Goal: Information Seeking & Learning: Learn about a topic

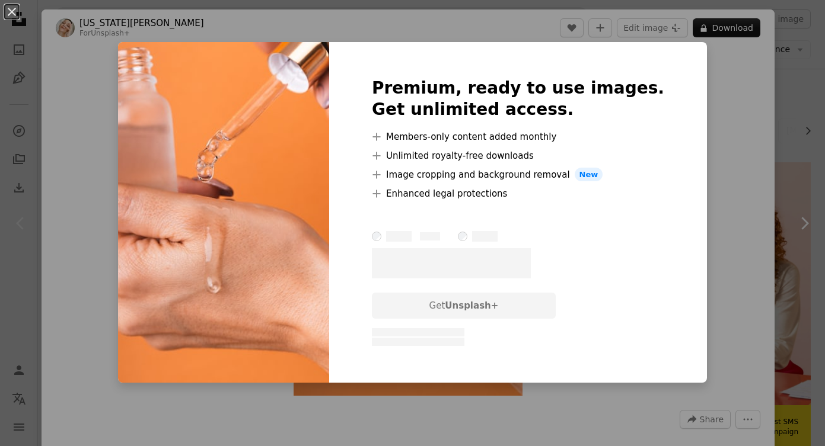
scroll to position [48, 0]
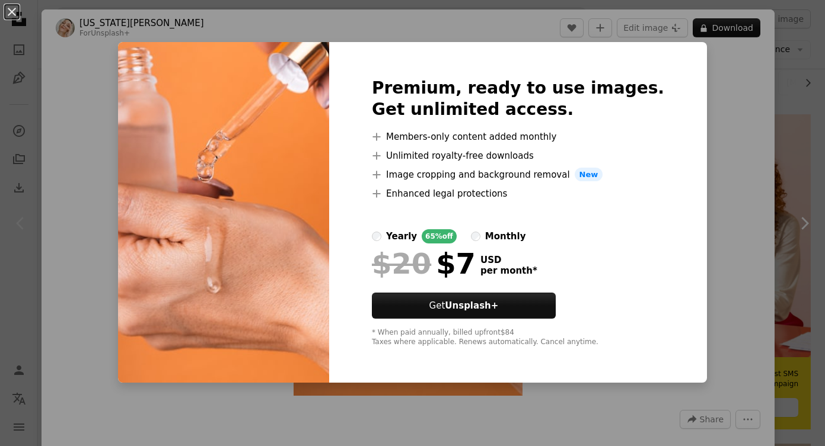
click at [747, 124] on div "An X shape Premium, ready to use images. Get unlimited access. A plus sign Memb…" at bounding box center [412, 223] width 825 height 446
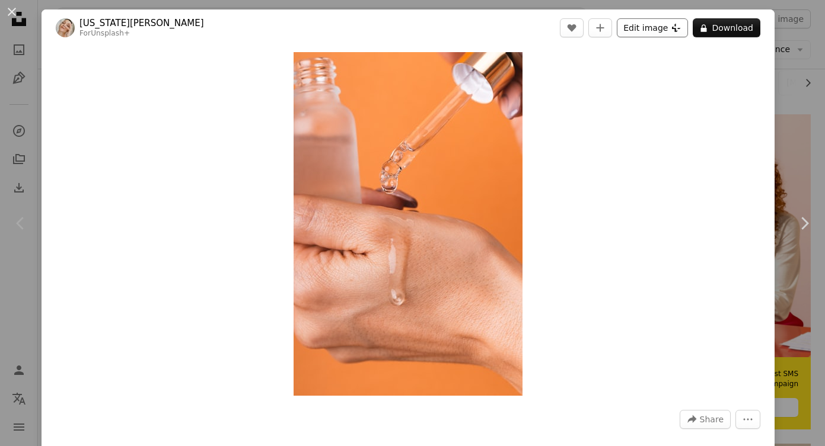
click at [672, 33] on button "Edit image Plus sign for Unsplash+" at bounding box center [651, 27] width 71 height 19
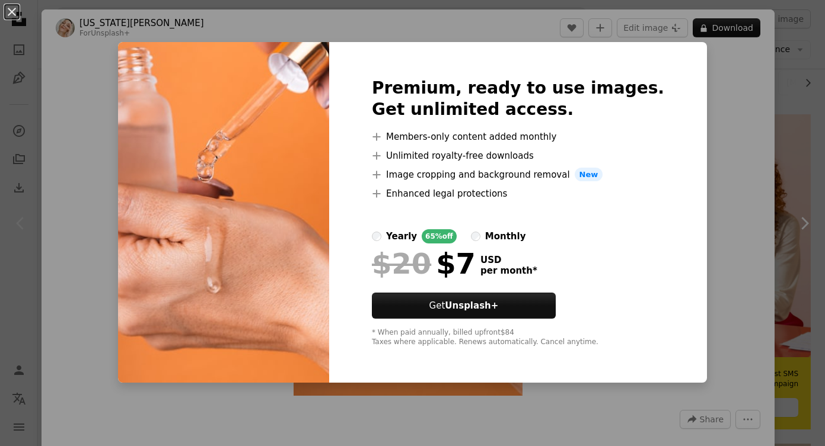
click at [735, 106] on div "An X shape Premium, ready to use images. Get unlimited access. A plus sign Memb…" at bounding box center [412, 223] width 825 height 446
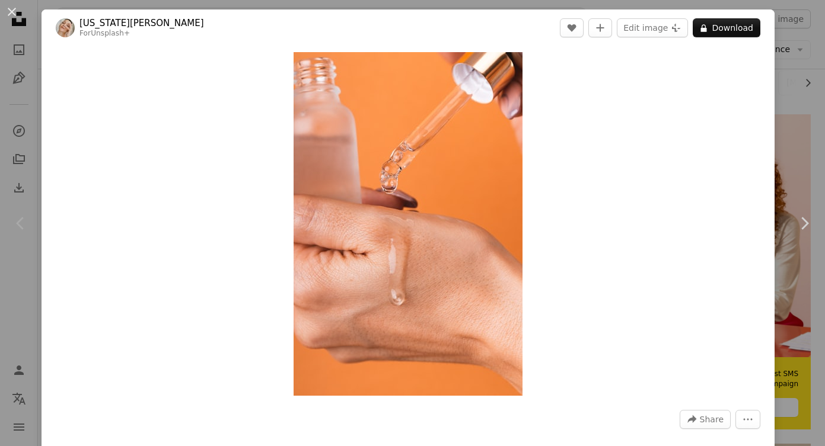
click at [797, 84] on div "An X shape Chevron left Chevron right [US_STATE][PERSON_NAME] For Unsplash+ A h…" at bounding box center [412, 223] width 825 height 446
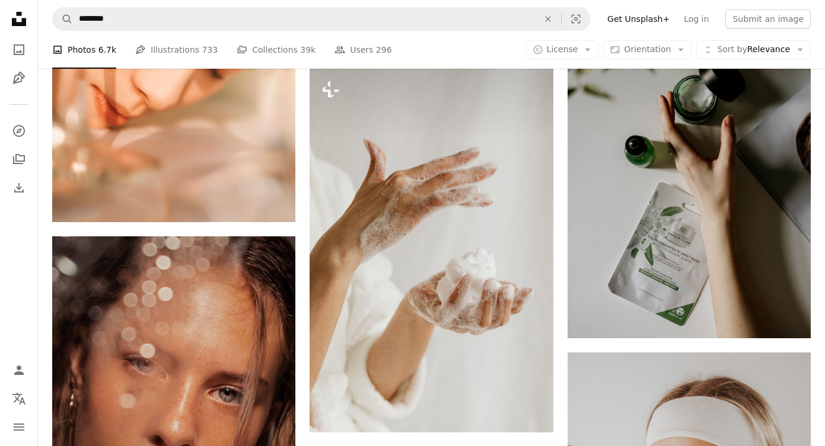
scroll to position [969, 0]
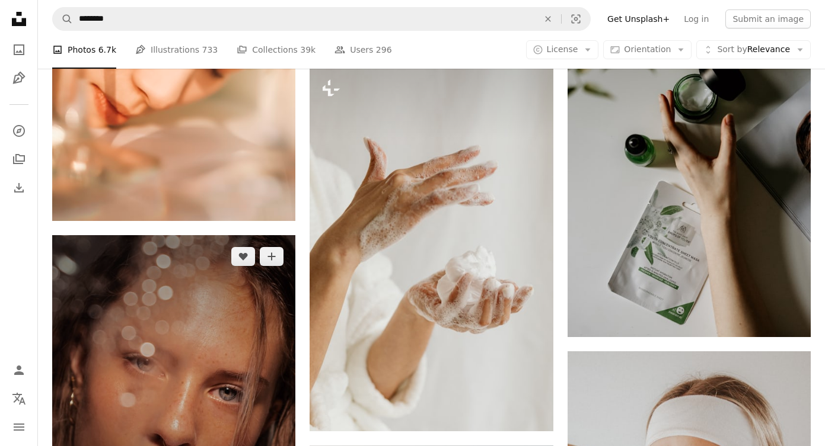
click at [179, 373] on img at bounding box center [173, 387] width 243 height 304
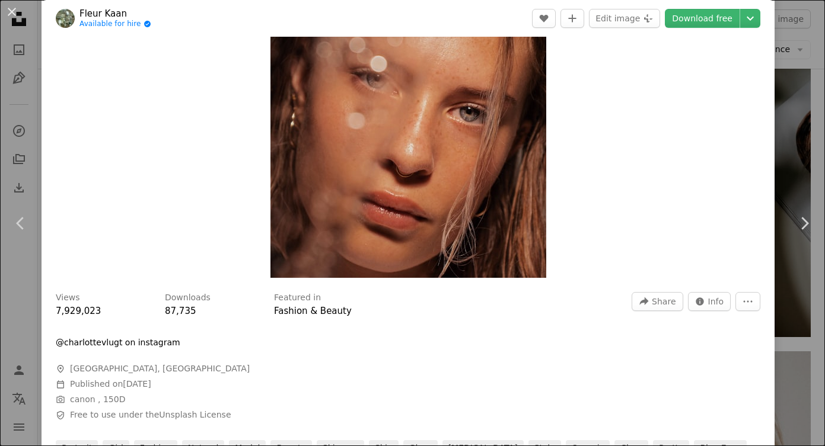
scroll to position [64, 0]
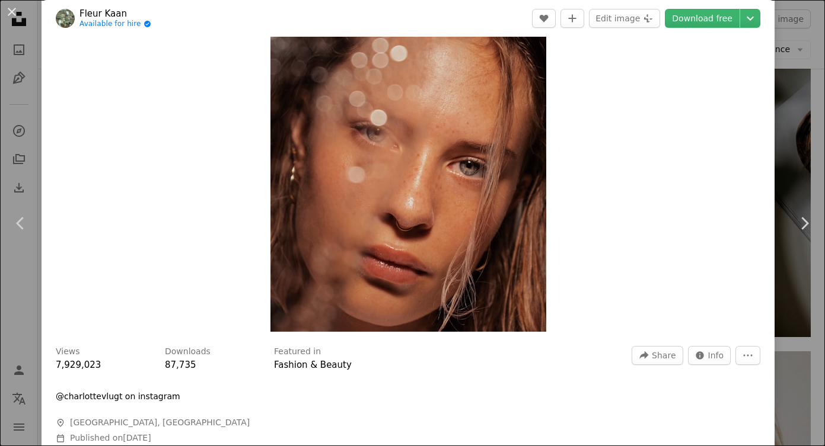
click at [798, 127] on div "An X shape Chevron left Chevron right Fleur Kaan Available for hire A checkmark…" at bounding box center [412, 223] width 825 height 446
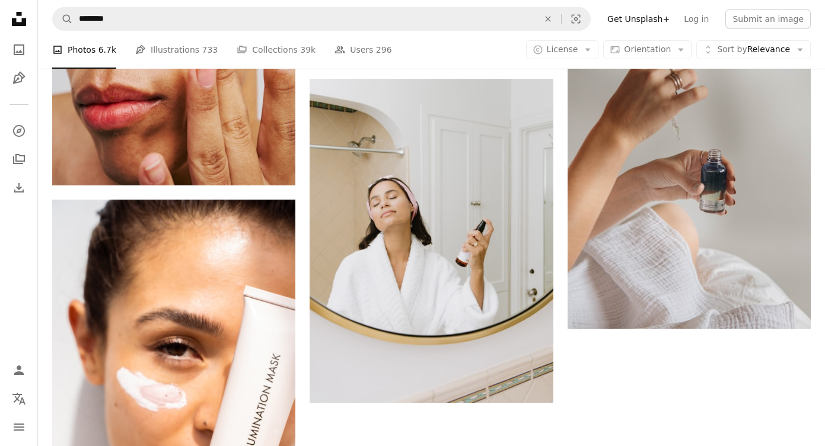
scroll to position [2053, 0]
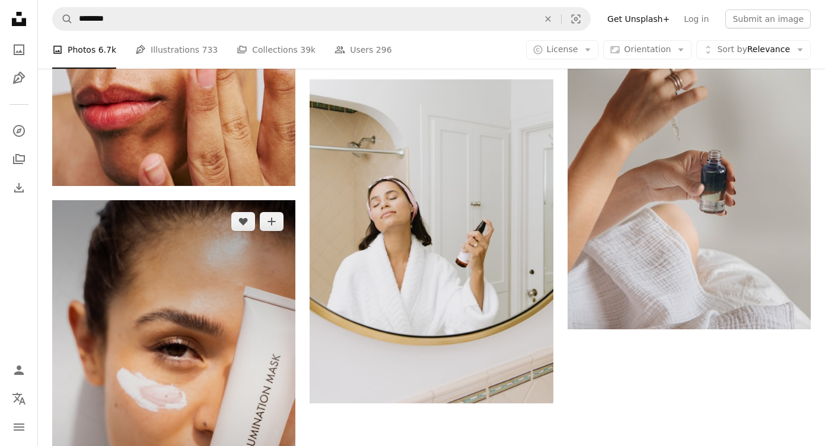
click at [150, 334] on img at bounding box center [173, 382] width 243 height 365
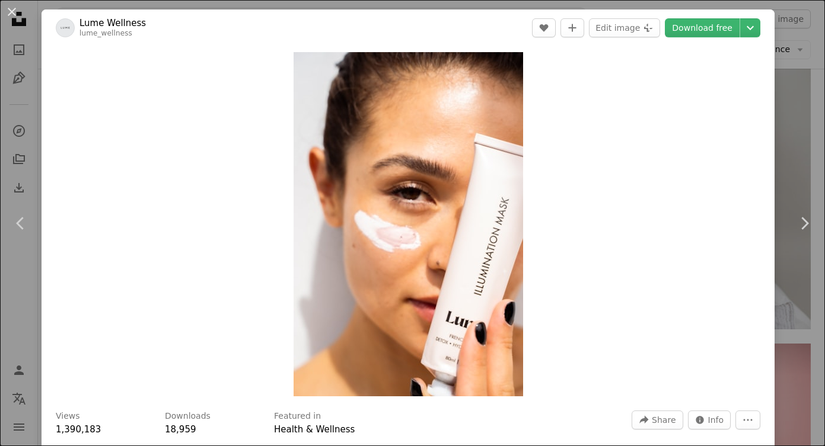
click at [801, 154] on div "An X shape Chevron left Chevron right Lume Wellness lume_wellness A heart A plu…" at bounding box center [412, 223] width 825 height 446
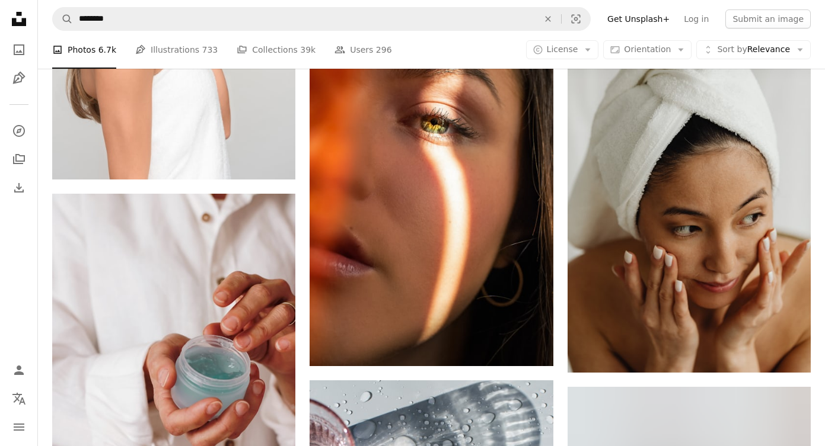
scroll to position [3736, 0]
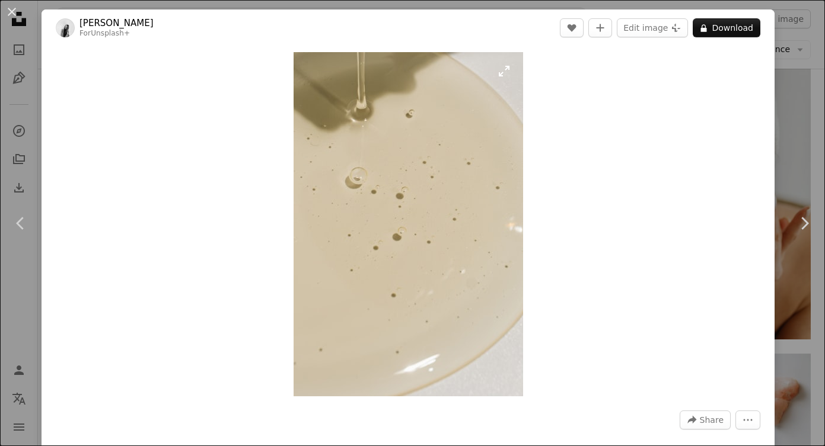
click at [421, 184] on img "Zoom in on this image" at bounding box center [407, 224] width 229 height 344
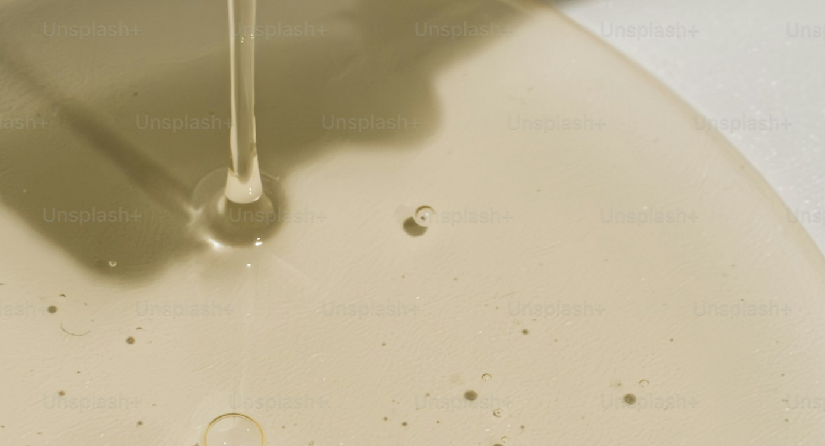
scroll to position [396, 0]
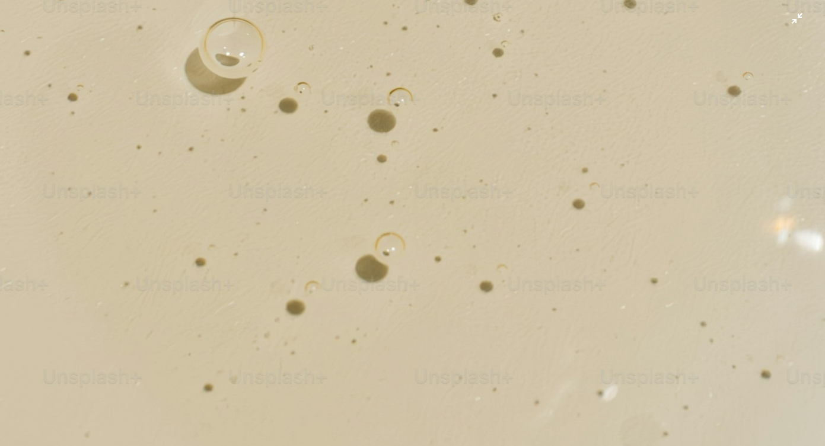
click at [456, 204] on img "Zoom out on this image" at bounding box center [412, 222] width 826 height 1239
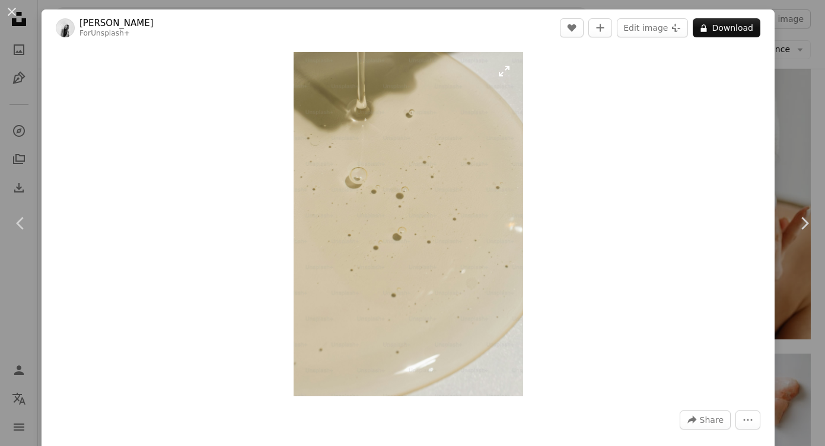
click at [464, 171] on img "Zoom in on this image" at bounding box center [407, 224] width 229 height 344
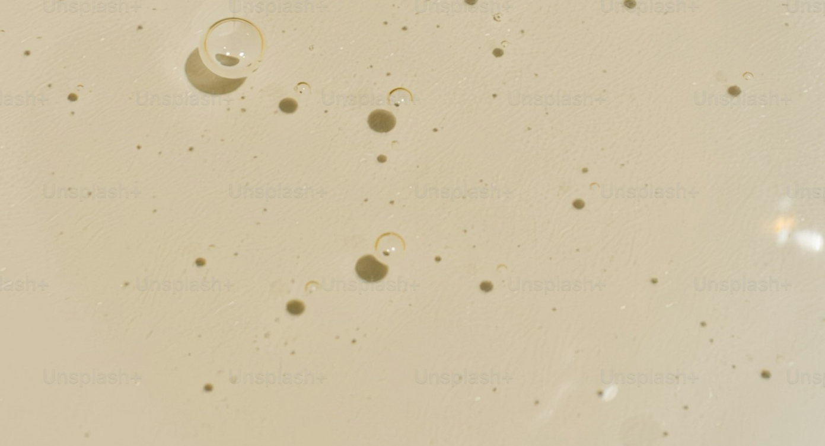
click at [464, 171] on img "Zoom out on this image" at bounding box center [412, 222] width 826 height 1239
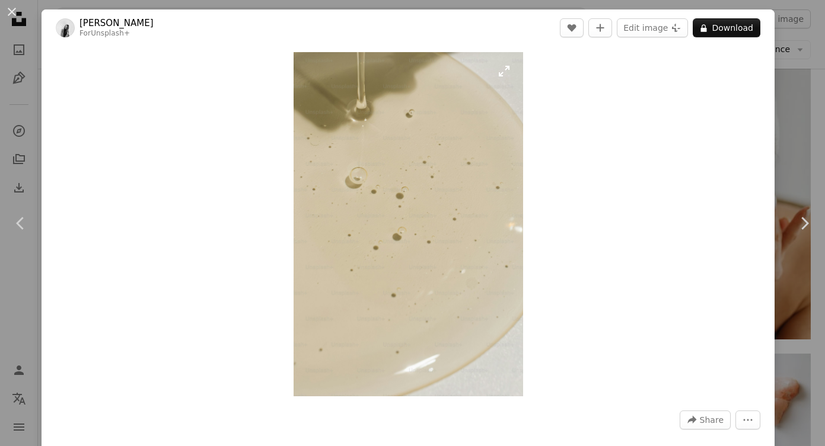
click at [398, 210] on img "Zoom in on this image" at bounding box center [407, 224] width 229 height 344
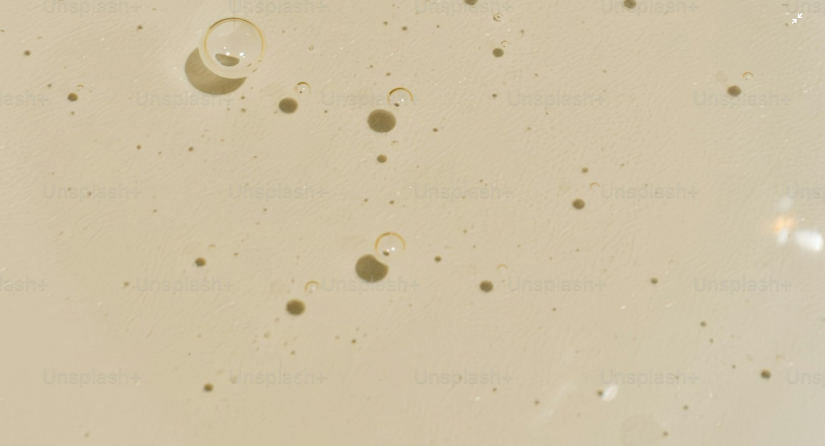
click at [529, 158] on img "Zoom out on this image" at bounding box center [412, 222] width 826 height 1239
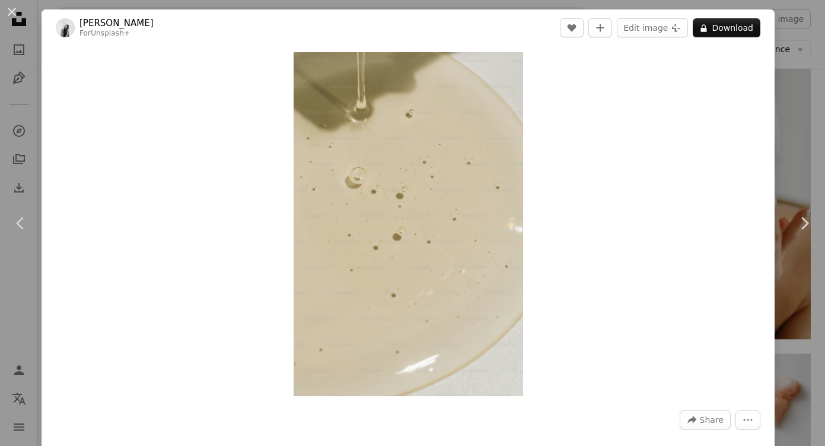
click at [806, 117] on div "An X shape Chevron left Chevron right [PERSON_NAME] For Unsplash+ A heart A plu…" at bounding box center [412, 223] width 825 height 446
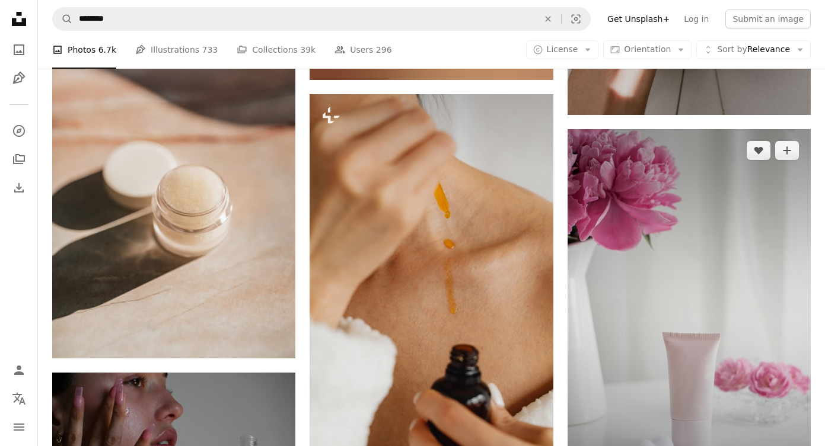
scroll to position [6694, 0]
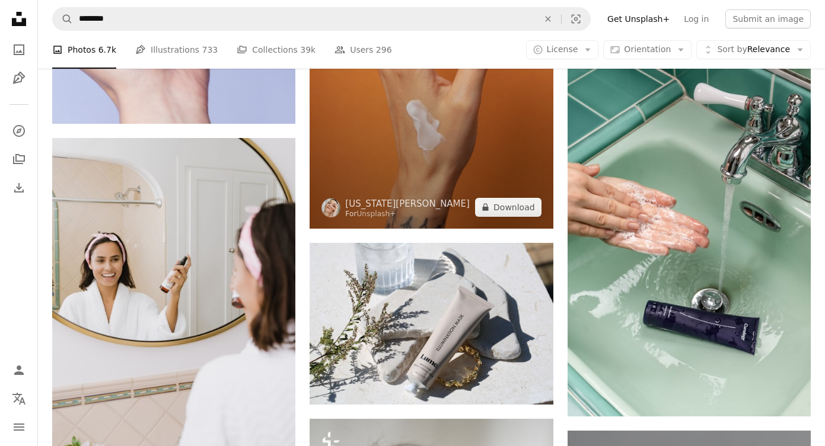
scroll to position [12165, 0]
